Goal: Use online tool/utility: Utilize a website feature to perform a specific function

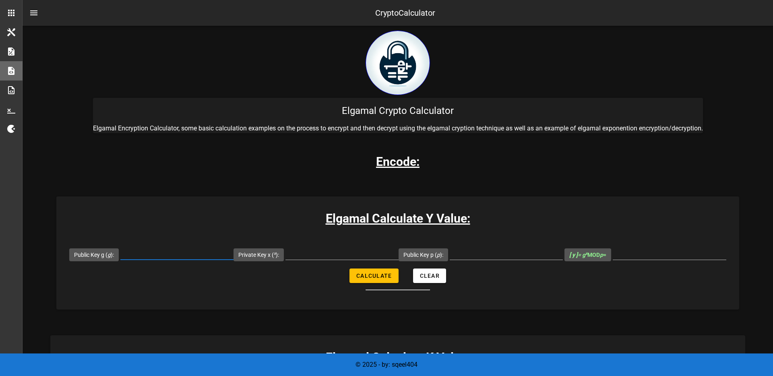
click at [228, 254] on input "Public Key g ( g ):" at bounding box center [176, 253] width 113 height 13
paste input "2784687438861268863"
type input "2784687438861268863"
click at [549, 261] on div at bounding box center [506, 258] width 113 height 22
click at [551, 255] on input "Public Key p ( p ):" at bounding box center [506, 253] width 113 height 13
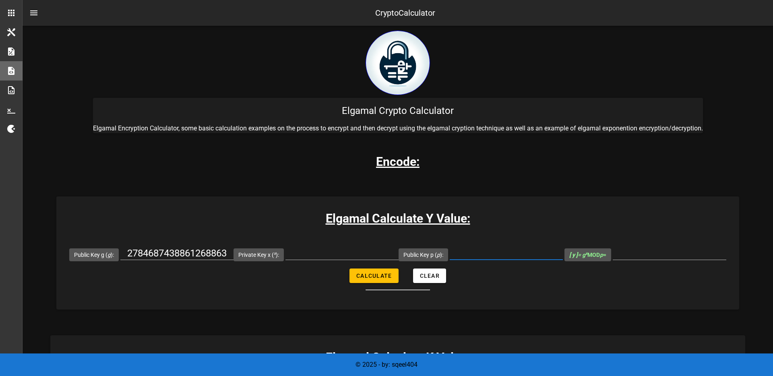
paste input "14912432766367177751"
type input "14912432766367177751"
click at [390, 261] on div at bounding box center [342, 258] width 113 height 22
click at [392, 257] on input "Private Key x ( x ):" at bounding box center [342, 253] width 113 height 13
paste input "2784687438861268863"
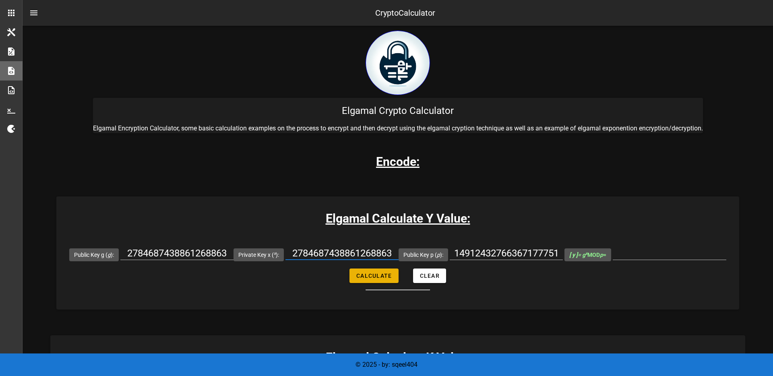
type input "2784687438861268863"
click at [372, 279] on span "Calculate" at bounding box center [374, 276] width 36 height 6
type input "6906498774368751668"
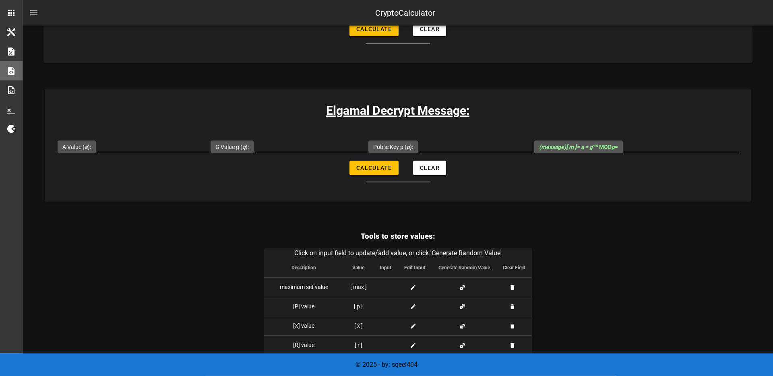
scroll to position [1597, 0]
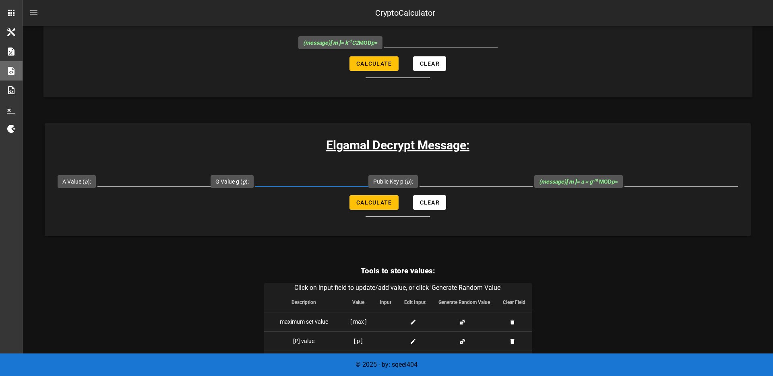
click at [369, 186] on input "G Value g ( g ):" at bounding box center [311, 180] width 113 height 13
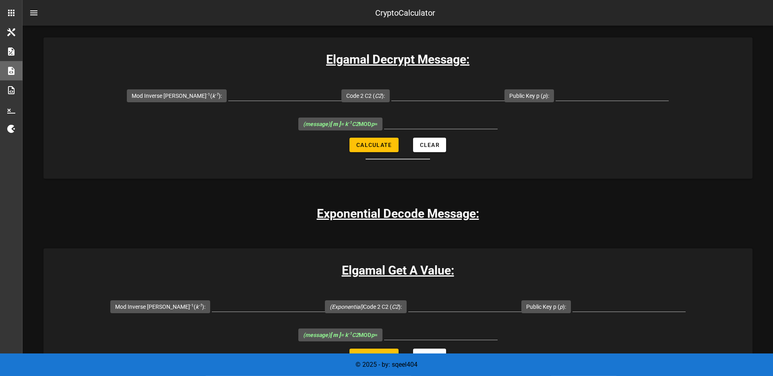
scroll to position [1321, 0]
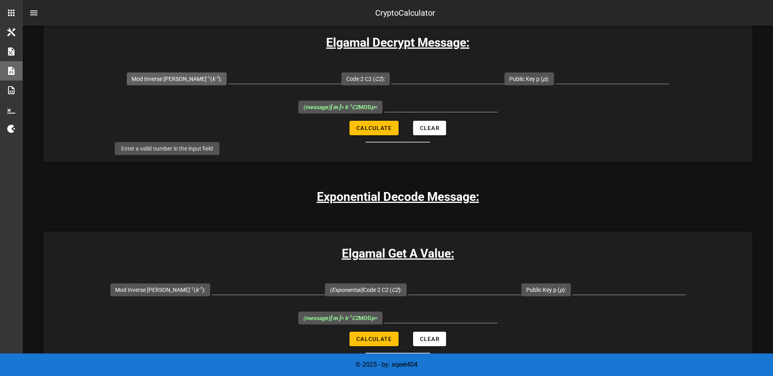
click at [176, 83] on label "Mod Inverse [PERSON_NAME] -1 ( k -1 ):" at bounding box center [177, 79] width 90 height 8
click at [228, 84] on input "Mod Inverse [PERSON_NAME] -1 ( k -1 ):" at bounding box center [284, 77] width 113 height 13
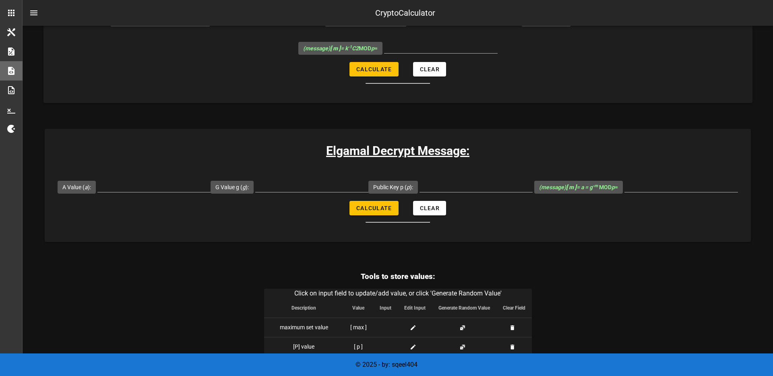
scroll to position [1597, 0]
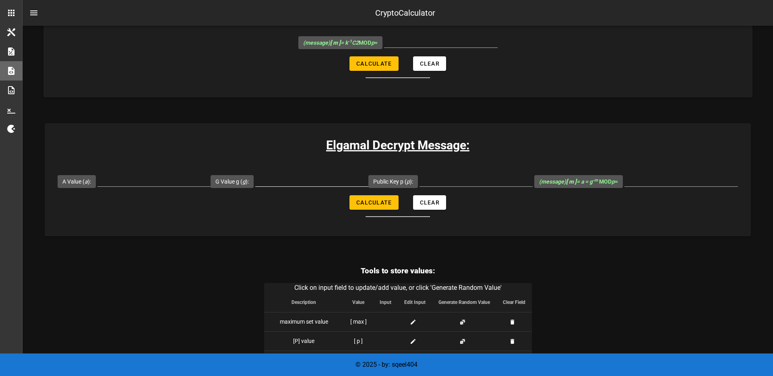
click at [369, 195] on div at bounding box center [311, 182] width 113 height 27
click at [211, 195] on div at bounding box center [153, 182] width 113 height 27
click at [369, 186] on input "G Value g ( g ):" at bounding box center [311, 180] width 113 height 13
paste input "2784687438861268863"
type input "2784687438861268863"
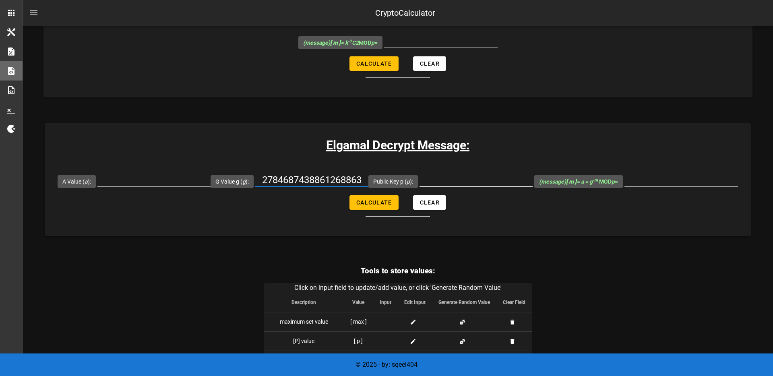
click at [533, 186] on input "Public Key p ( p ):" at bounding box center [476, 180] width 113 height 13
paste input "14912432766367177751"
type input "14912432766367177751"
